Goal: Task Accomplishment & Management: Manage account settings

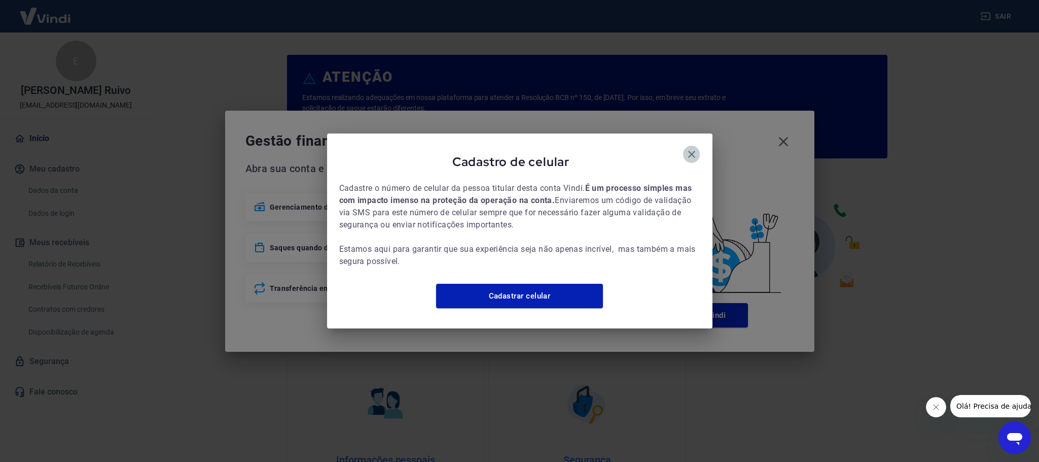
click at [692, 151] on icon "button" at bounding box center [691, 154] width 7 height 7
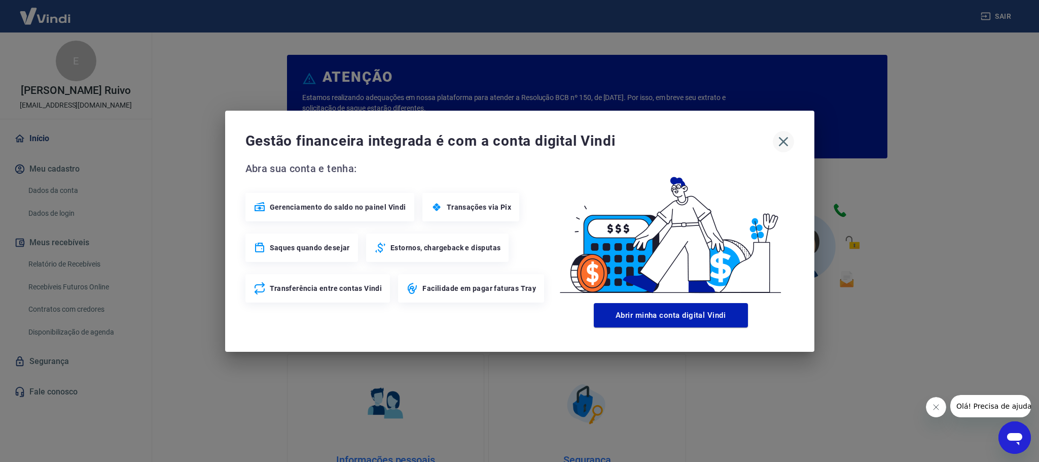
click at [786, 141] on icon "button" at bounding box center [784, 141] width 16 height 16
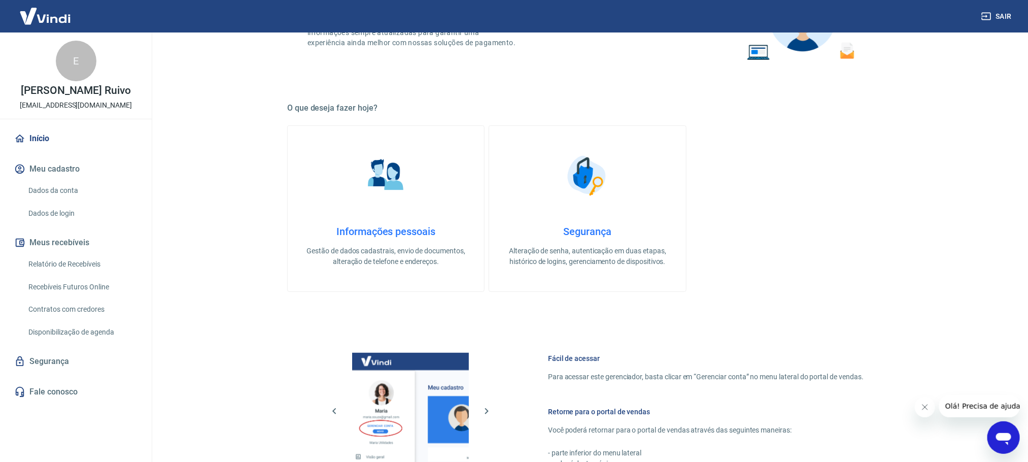
scroll to position [304, 0]
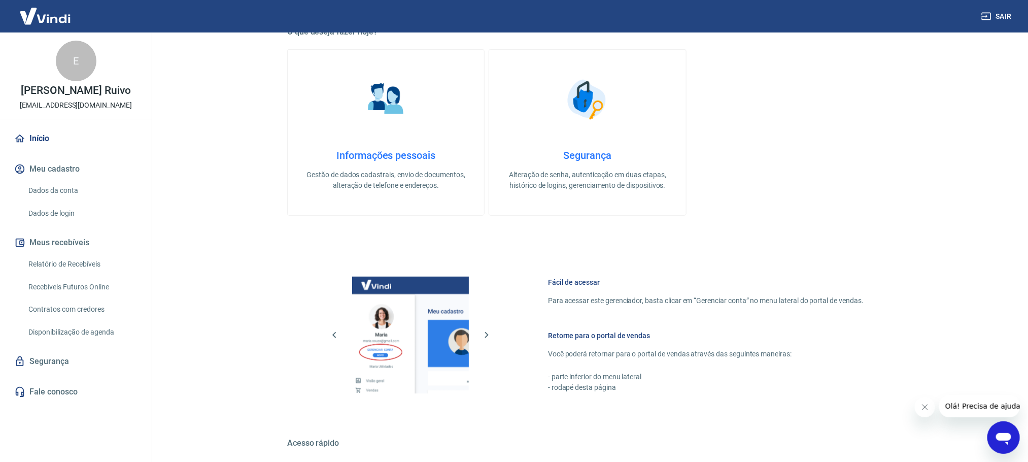
click at [68, 262] on link "Relatório de Recebíveis" at bounding box center [81, 264] width 115 height 21
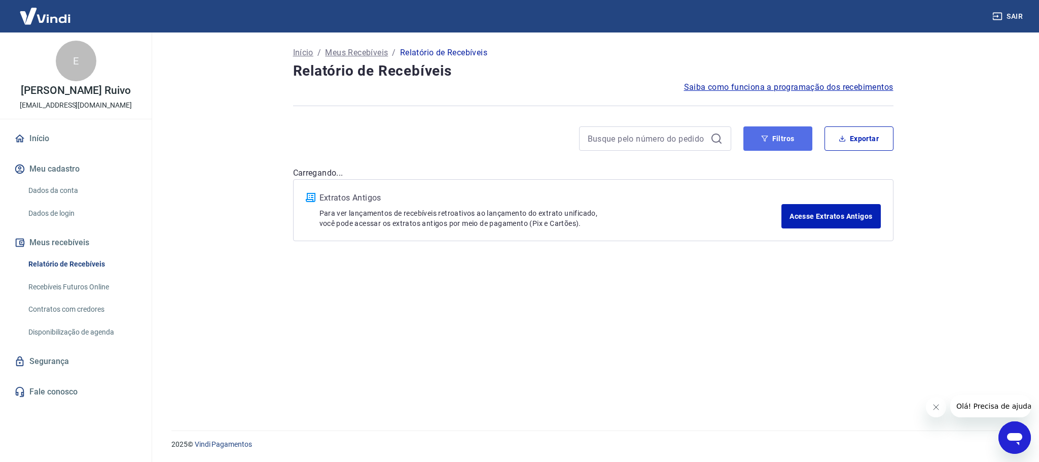
click at [758, 131] on button "Filtros" at bounding box center [778, 138] width 69 height 24
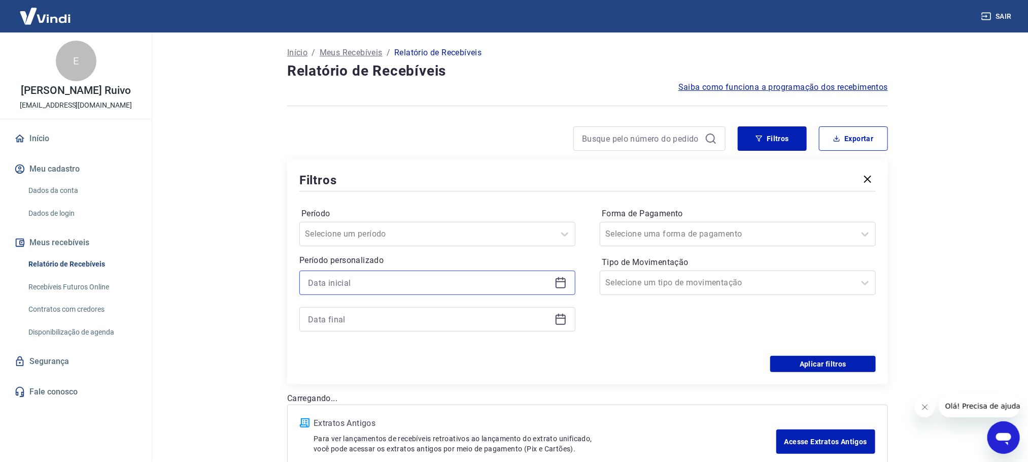
click at [364, 285] on input at bounding box center [429, 282] width 242 height 15
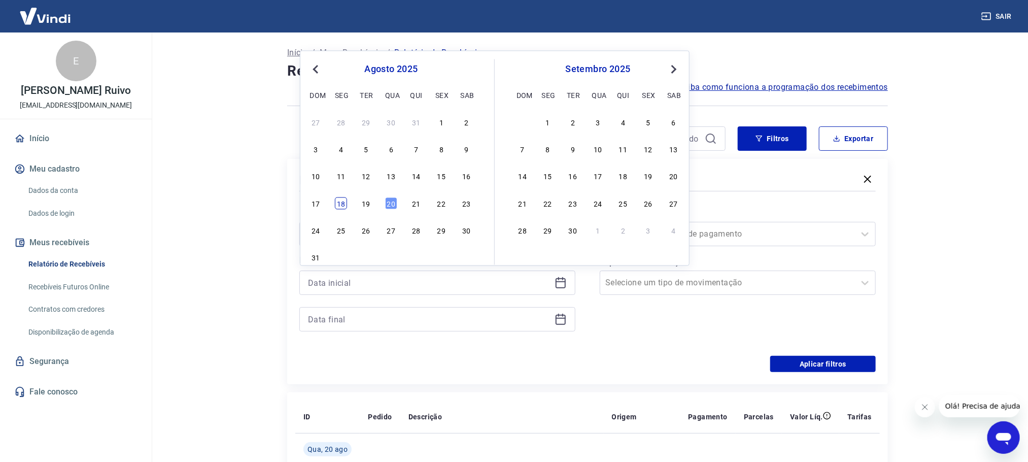
click at [344, 201] on div "18" at bounding box center [341, 203] width 12 height 12
type input "[DATE]"
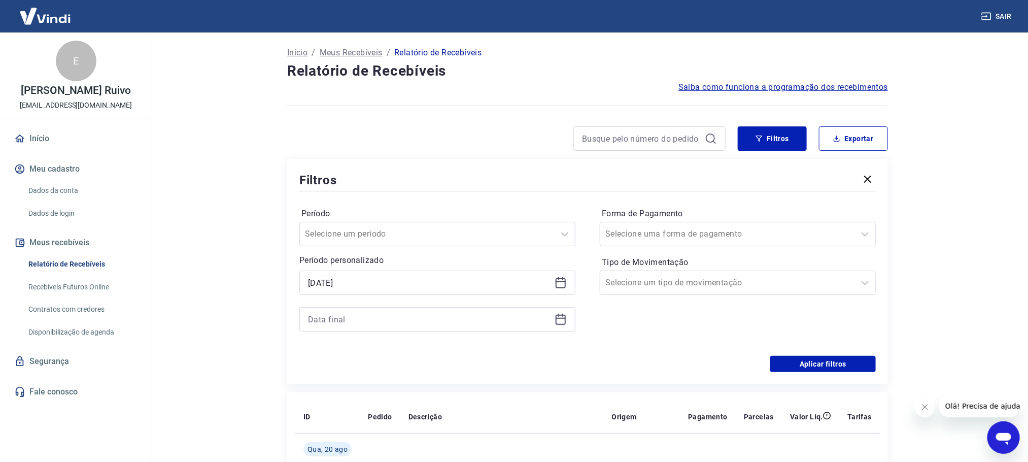
click at [560, 320] on icon at bounding box center [560, 319] width 12 height 12
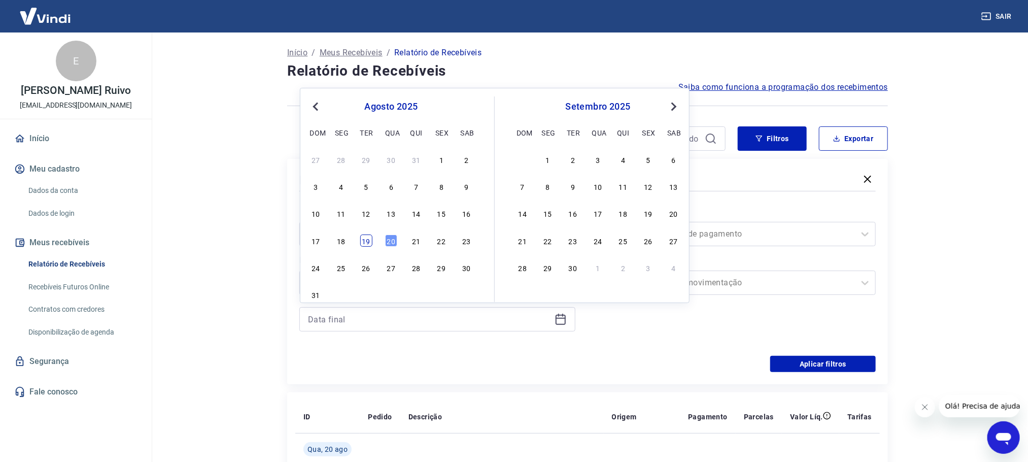
click at [372, 247] on div "17 18 19 20 21 22 23" at bounding box center [390, 240] width 165 height 15
click at [369, 243] on div "19" at bounding box center [366, 240] width 12 height 12
type input "[DATE]"
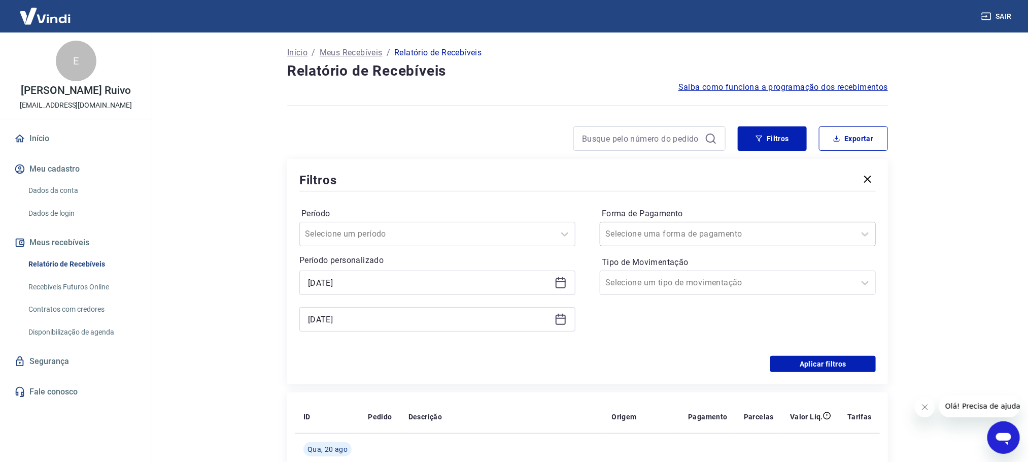
click at [659, 241] on div at bounding box center [727, 234] width 244 height 14
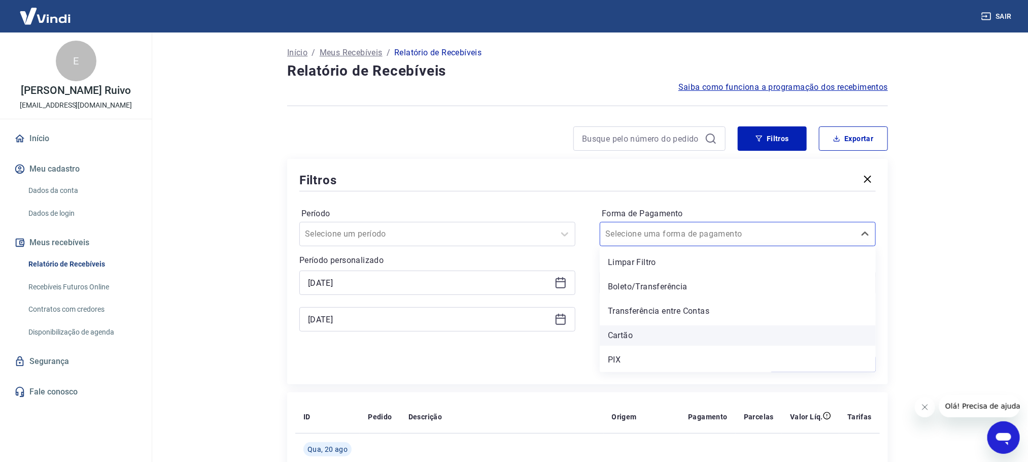
click at [621, 329] on div "Cartão" at bounding box center [738, 335] width 276 height 20
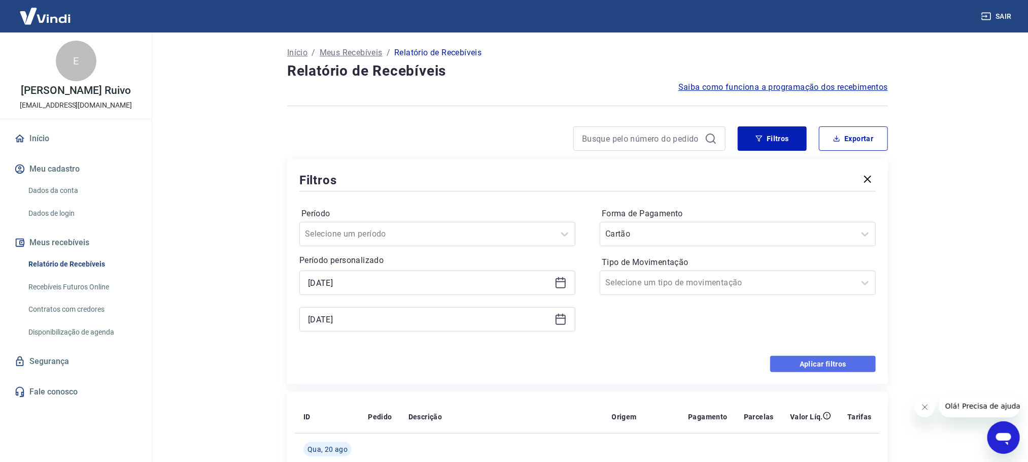
click at [793, 359] on button "Aplicar filtros" at bounding box center [823, 364] width 106 height 16
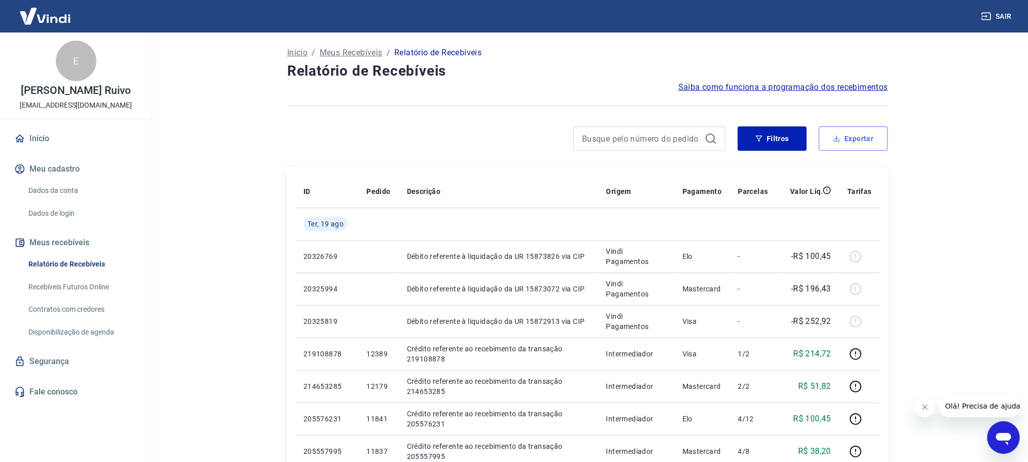
click at [837, 145] on button "Exportar" at bounding box center [853, 138] width 69 height 24
type input "[DATE]"
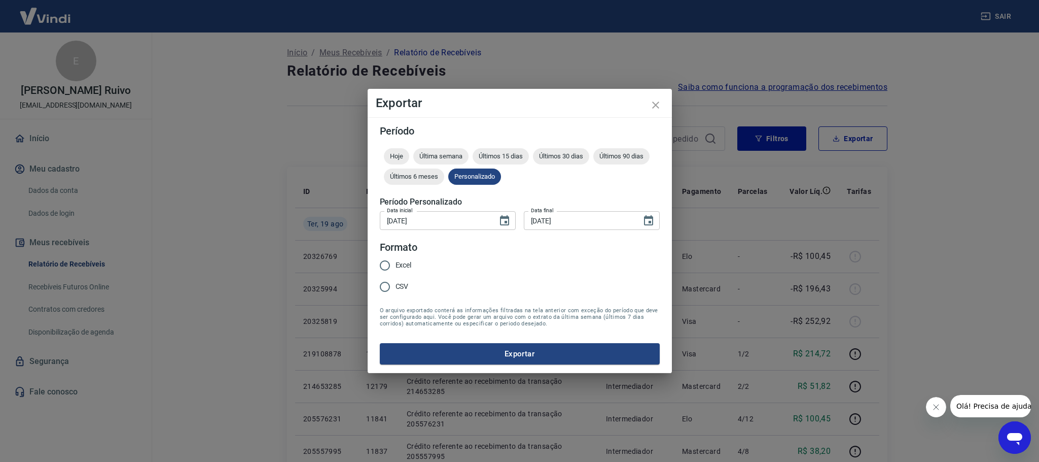
click at [402, 267] on span "Excel" at bounding box center [404, 265] width 16 height 11
click at [396, 267] on input "Excel" at bounding box center [384, 265] width 21 height 21
radio input "true"
click at [423, 347] on button "Exportar" at bounding box center [520, 353] width 280 height 21
